Goal: Task Accomplishment & Management: Complete application form

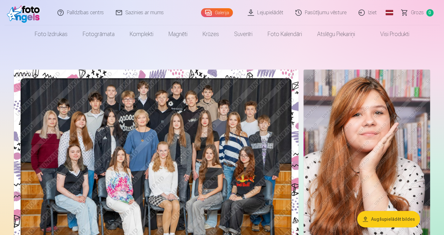
click at [373, 12] on link "Iziet" at bounding box center [368, 12] width 30 height 25
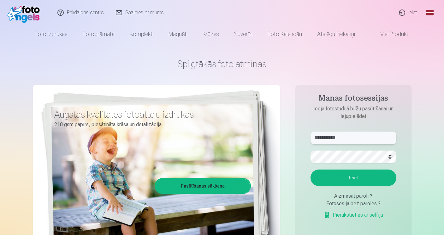
type input "**********"
click at [345, 174] on button "Ieiet" at bounding box center [354, 177] width 86 height 16
